Goal: Contribute content

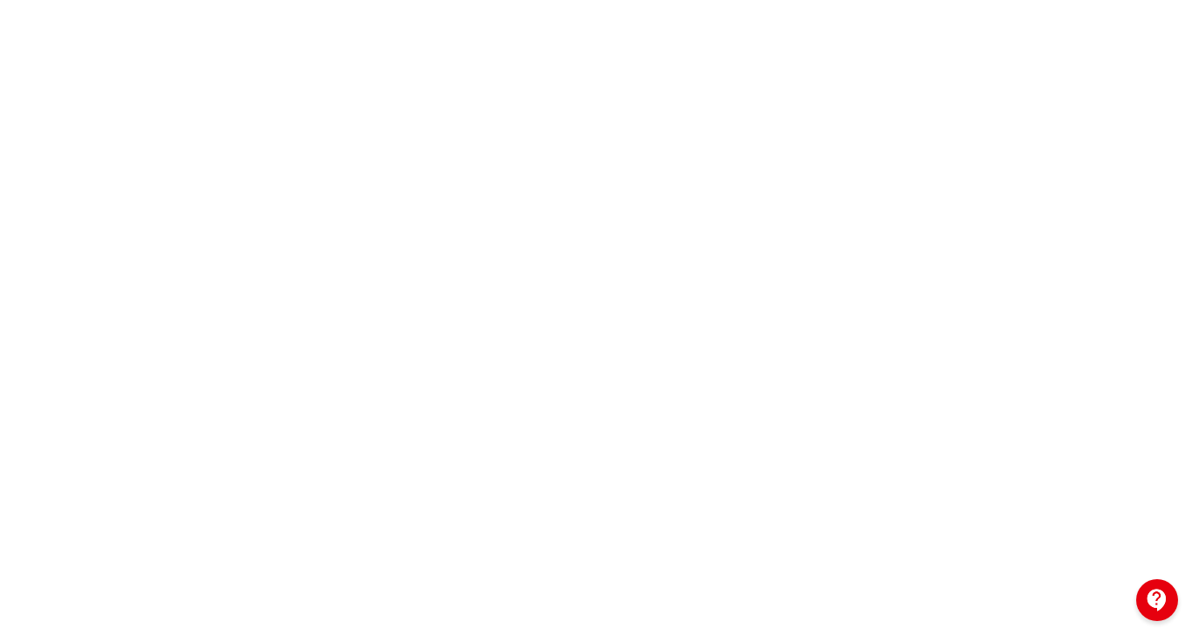
scroll to position [232, 0]
click at [168, 236] on div at bounding box center [596, 346] width 1192 height 785
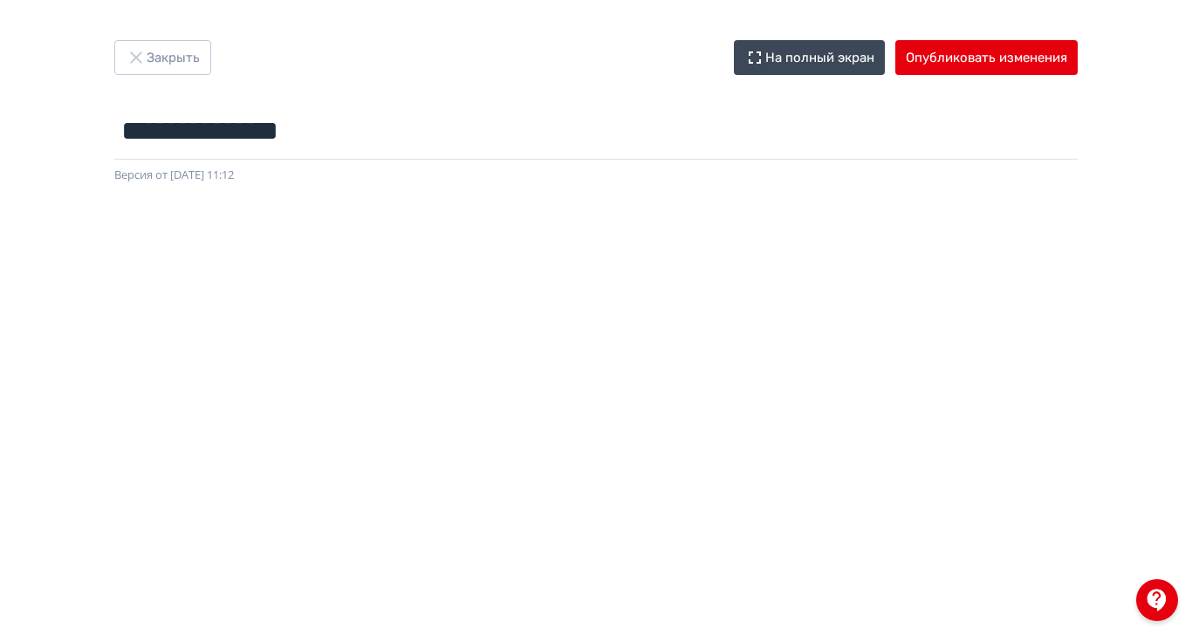
scroll to position [0, 3]
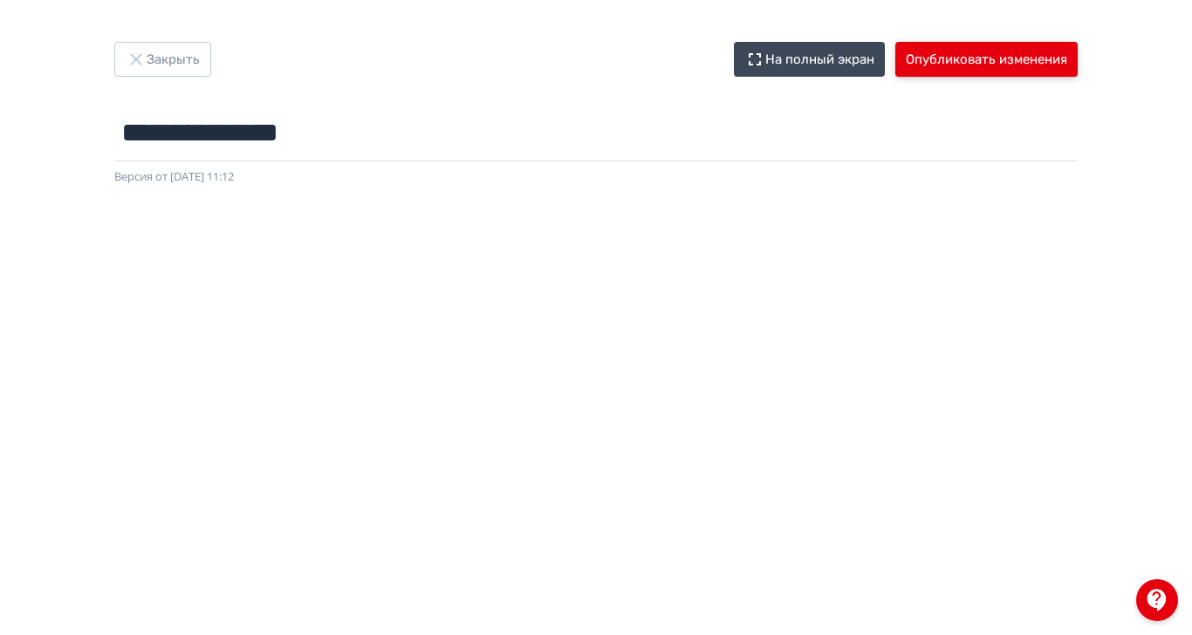
click at [1077, 59] on button "Опубликовать изменения" at bounding box center [986, 59] width 182 height 35
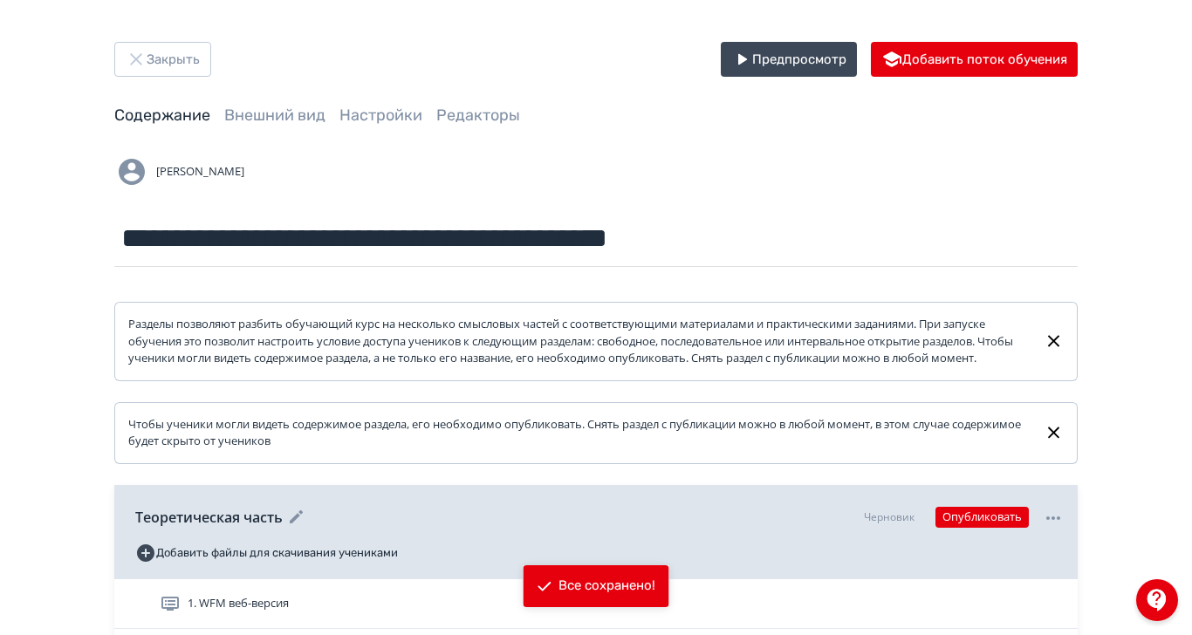
scroll to position [92, 0]
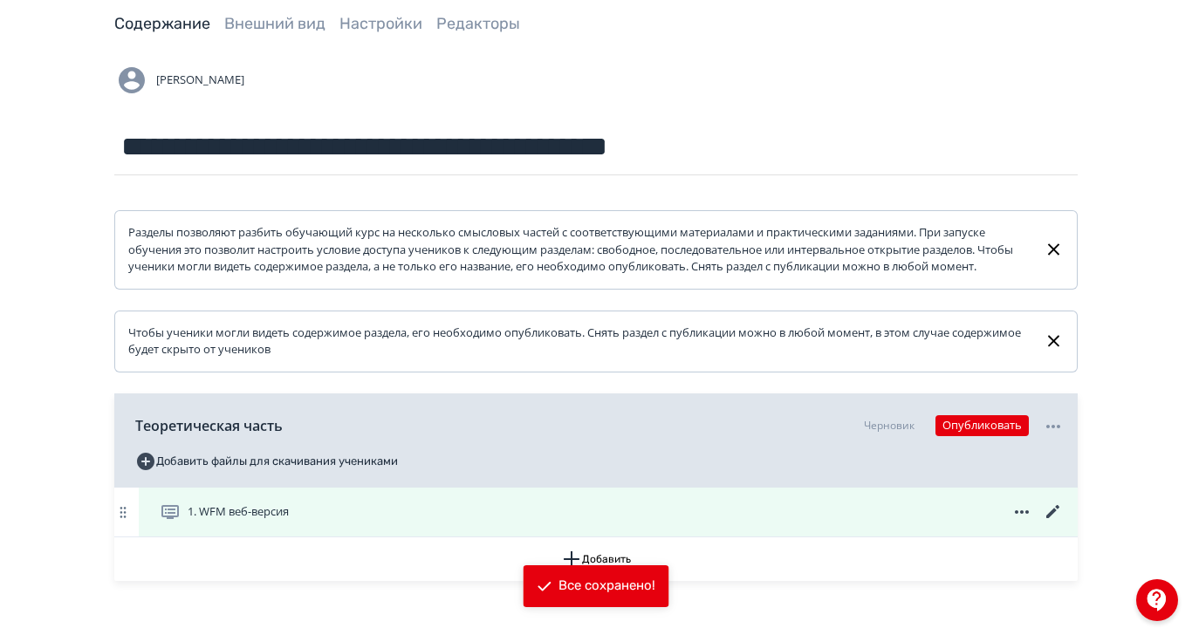
click at [1064, 523] on icon at bounding box center [1053, 512] width 21 height 21
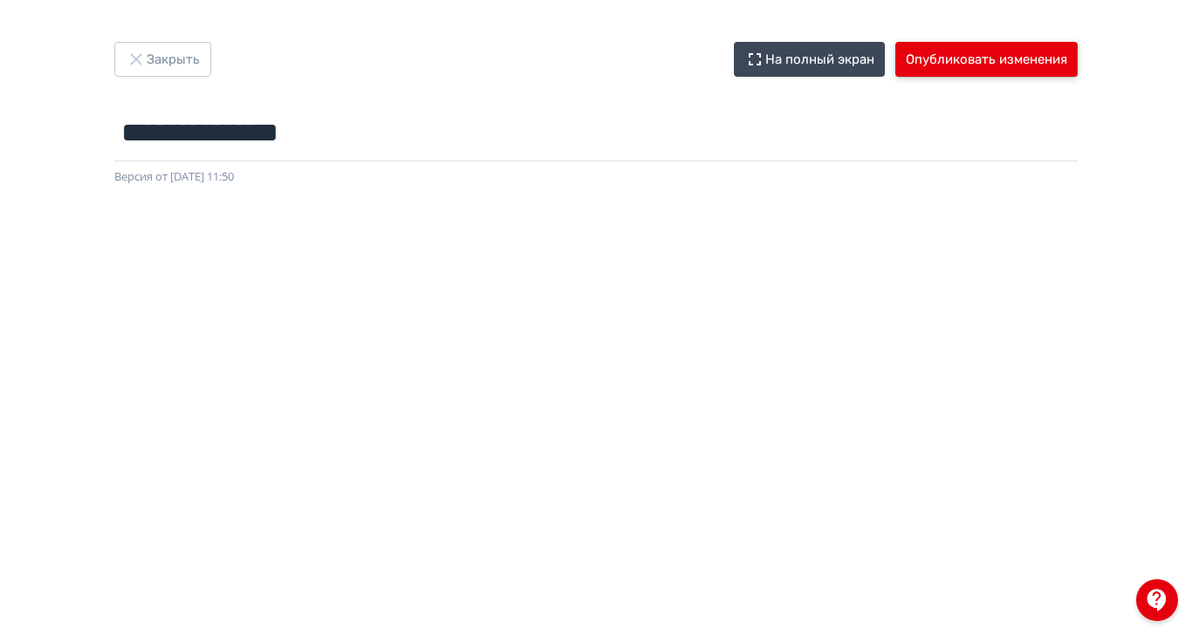
click at [1077, 57] on button "Опубликовать изменения" at bounding box center [986, 59] width 182 height 35
